Goal: Check status

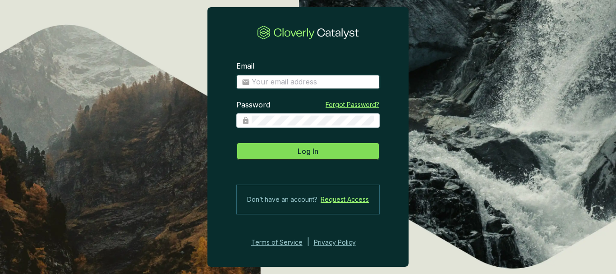
type input "[PERSON_NAME][EMAIL_ADDRESS][DOMAIN_NAME]"
click at [302, 152] on span "Log In" at bounding box center [308, 151] width 21 height 11
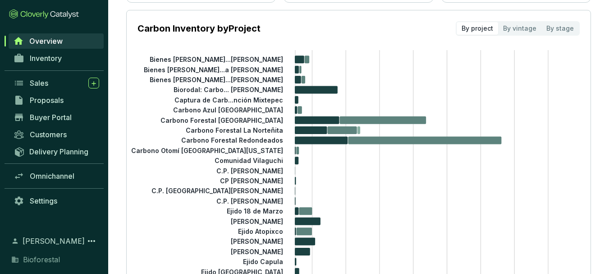
scroll to position [135, 0]
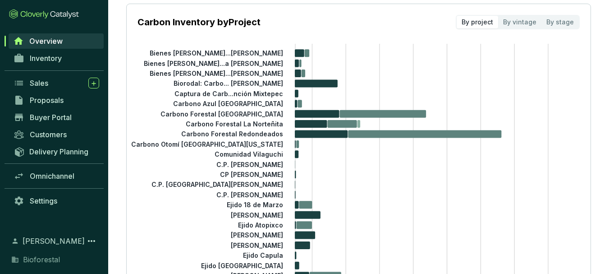
click at [246, 83] on tspan "Biorodal: Carbo... [PERSON_NAME]" at bounding box center [229, 83] width 110 height 8
click at [48, 59] on span "Inventory" at bounding box center [46, 58] width 32 height 9
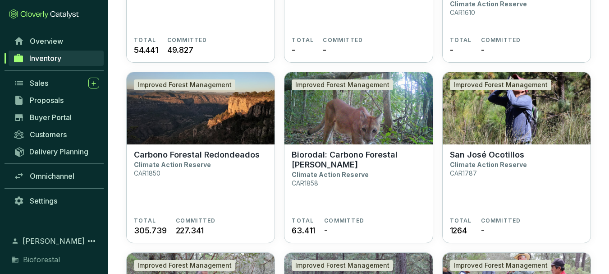
scroll to position [2210, 0]
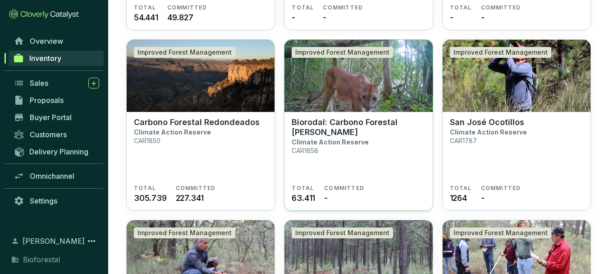
click at [338, 119] on p "Biorodal: Carbono Forestal [PERSON_NAME]" at bounding box center [358, 127] width 133 height 20
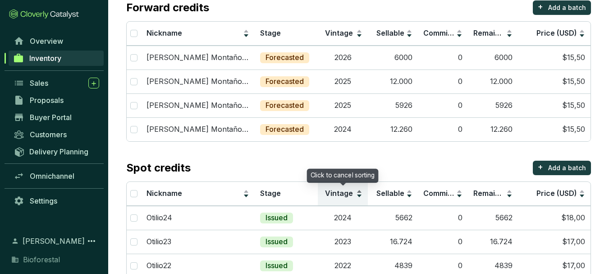
scroll to position [112, 0]
